Goal: Task Accomplishment & Management: Manage account settings

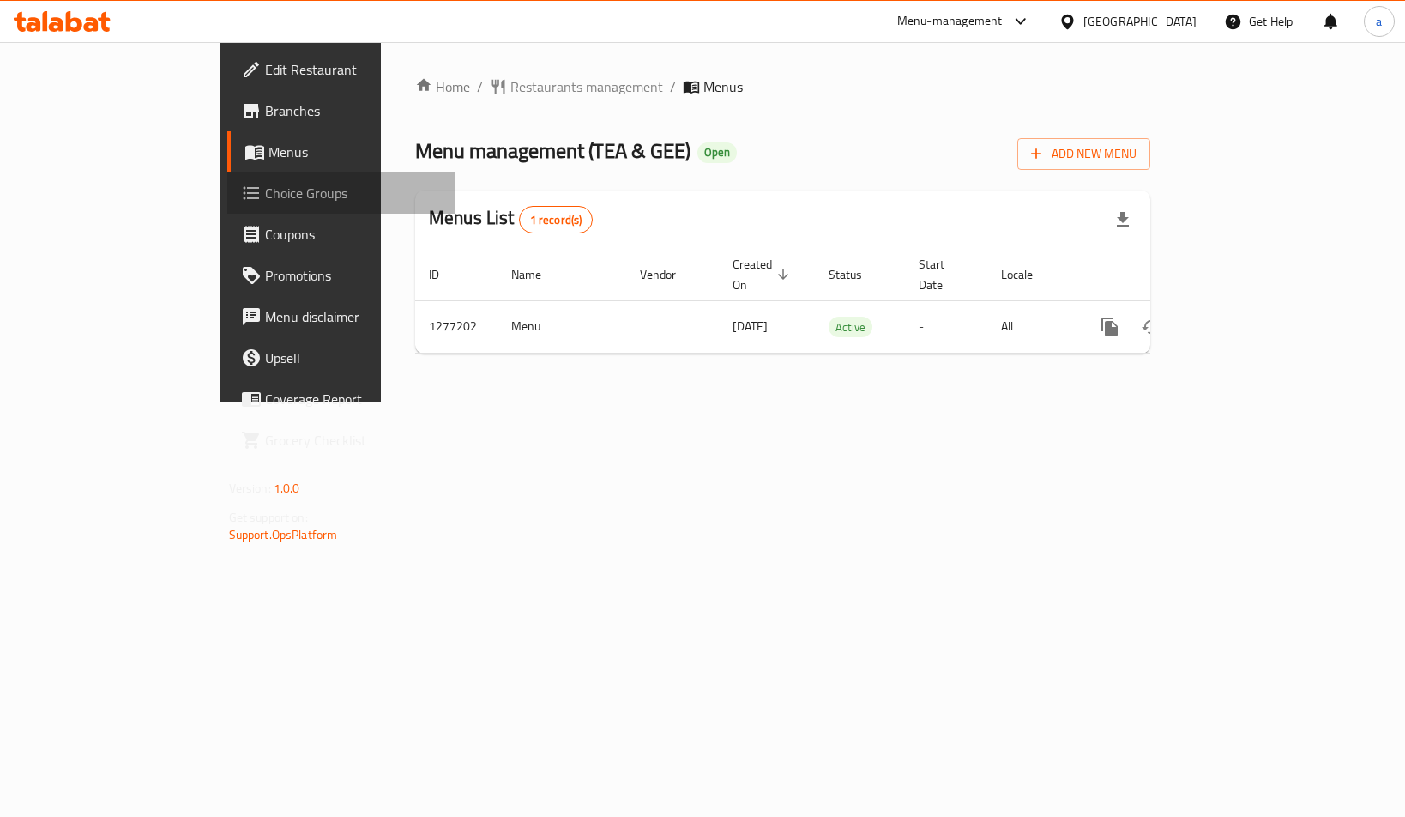
click at [227, 192] on link "Choice Groups" at bounding box center [341, 192] width 228 height 41
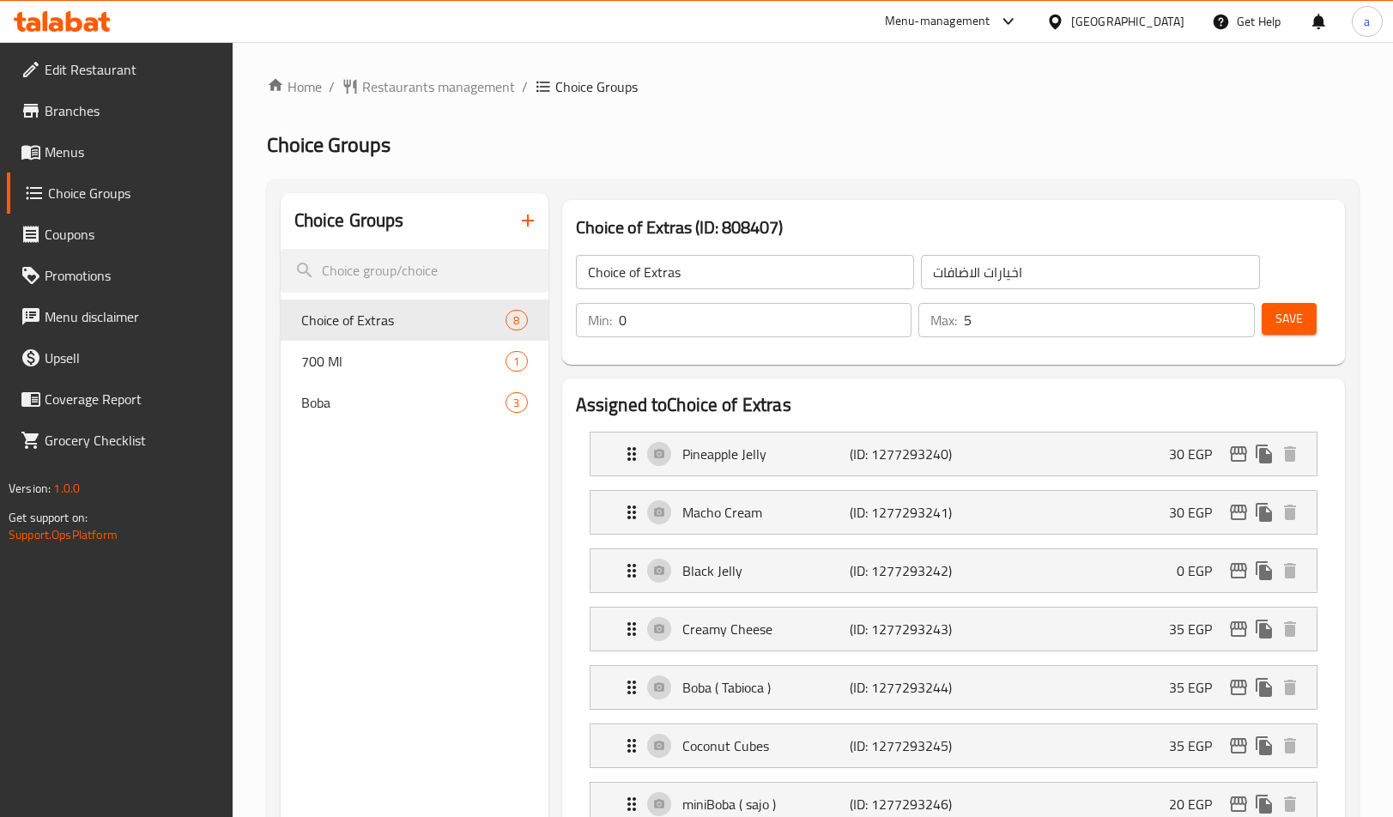
click at [336, 409] on span "Boba" at bounding box center [403, 402] width 205 height 21
type input "Boba"
type input "بوبه"
type input "1"
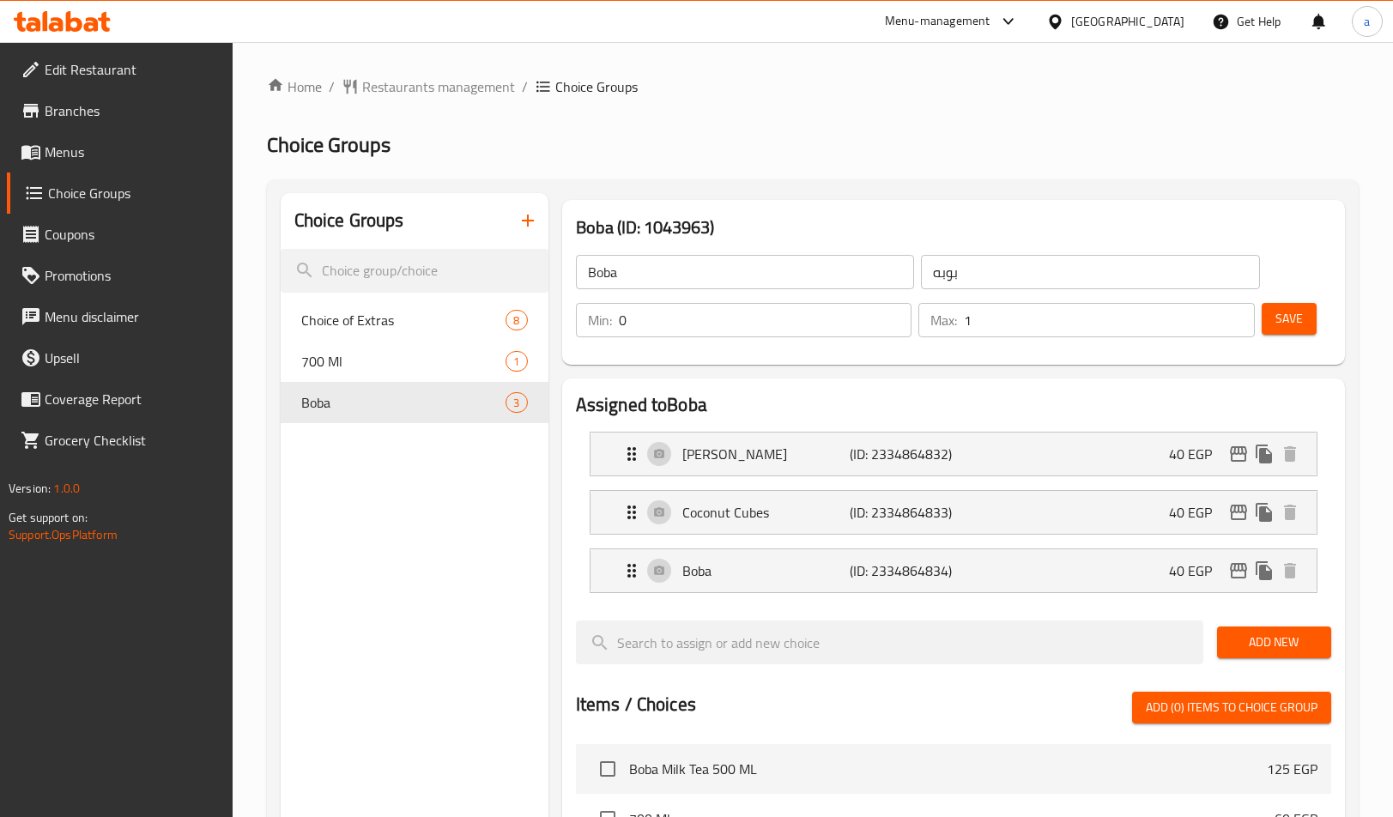
click at [992, 409] on h2 "Assigned to Boba" at bounding box center [953, 405] width 755 height 26
click at [856, 136] on h2 "Choice Groups" at bounding box center [812, 144] width 1091 height 27
click at [394, 93] on span "Restaurants management" at bounding box center [438, 86] width 153 height 21
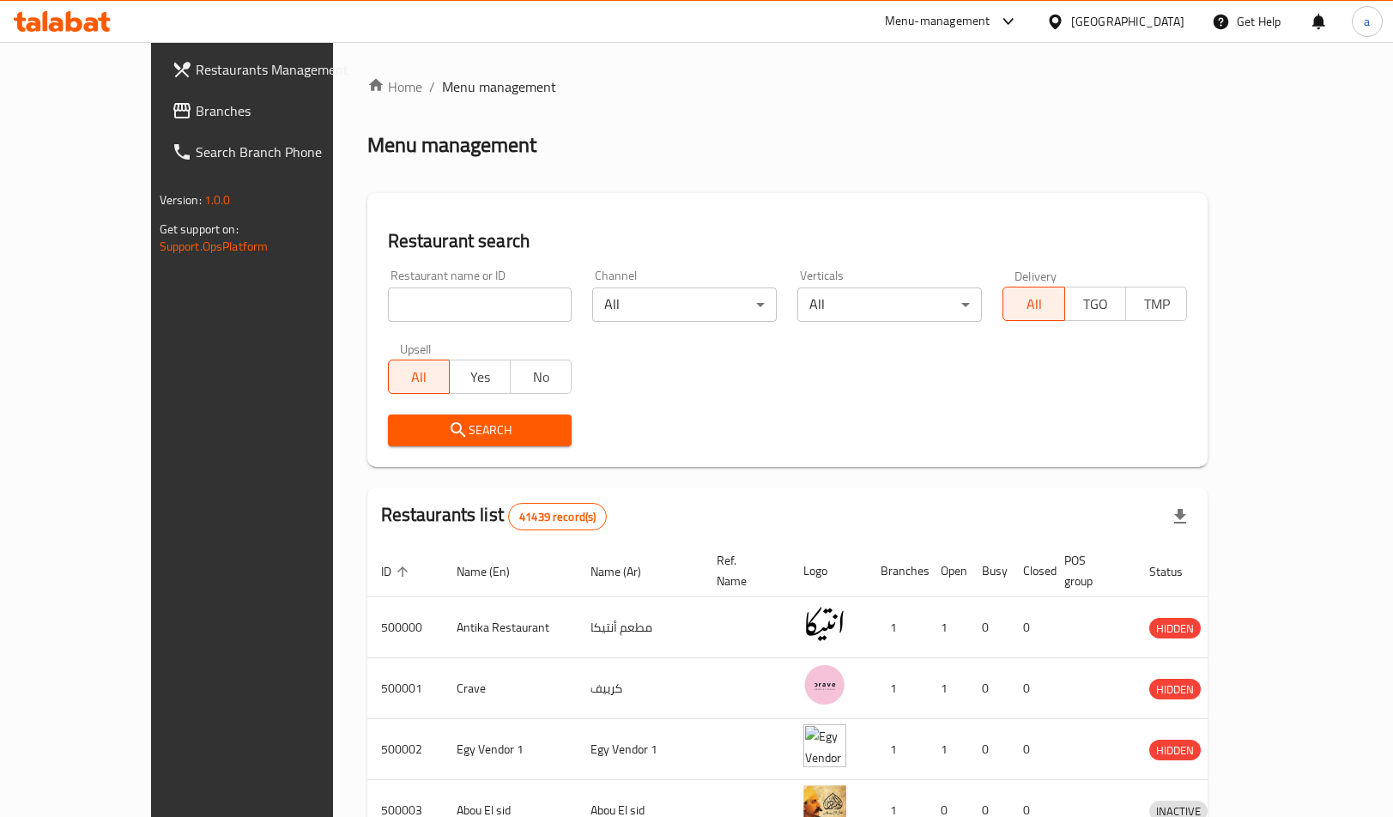
click at [196, 119] on span "Branches" at bounding box center [283, 110] width 174 height 21
